Goal: Transaction & Acquisition: Purchase product/service

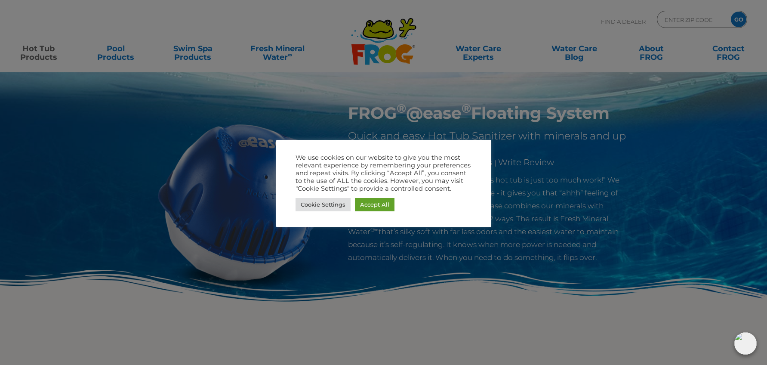
drag, startPoint x: 34, startPoint y: 49, endPoint x: 42, endPoint y: 54, distance: 9.1
click at [35, 49] on div at bounding box center [383, 182] width 767 height 365
click at [376, 209] on link "Accept All" at bounding box center [375, 204] width 40 height 13
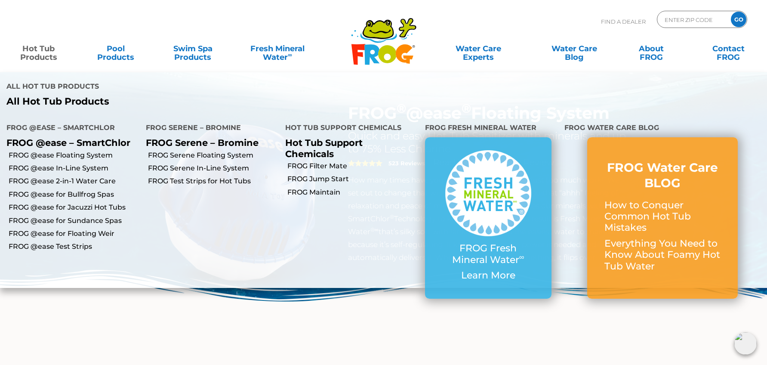
click at [52, 48] on link "Hot Tub Products" at bounding box center [39, 48] width 60 height 17
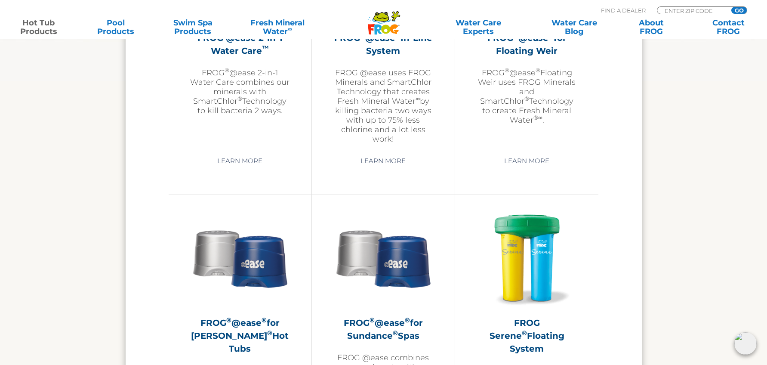
scroll to position [1136, 0]
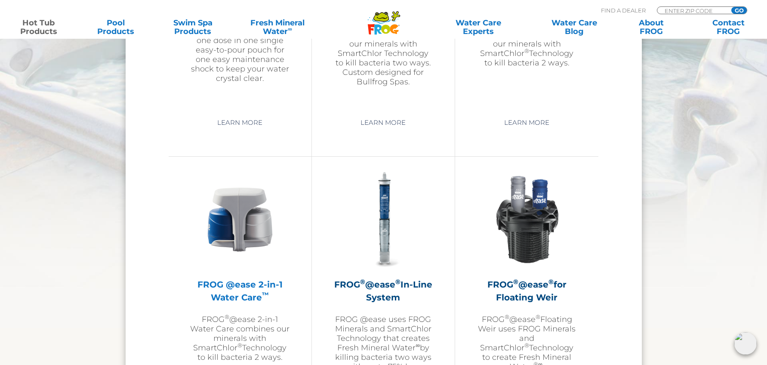
click at [253, 288] on h2 "FROG @ease 2-in-1 Water Care ™" at bounding box center [240, 291] width 100 height 26
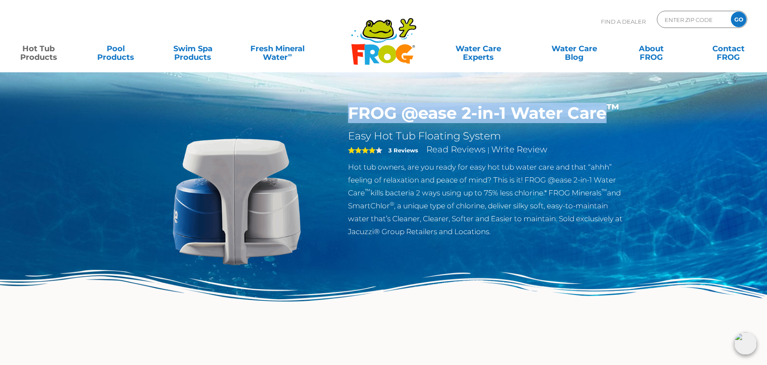
drag, startPoint x: 351, startPoint y: 114, endPoint x: 603, endPoint y: 119, distance: 252.6
click at [605, 117] on h1 "FROG @ease 2-in-1 Water Care ™" at bounding box center [488, 113] width 281 height 20
copy h1 "FROG @ease 2-in-1 Water Care"
